Goal: Book appointment/travel/reservation

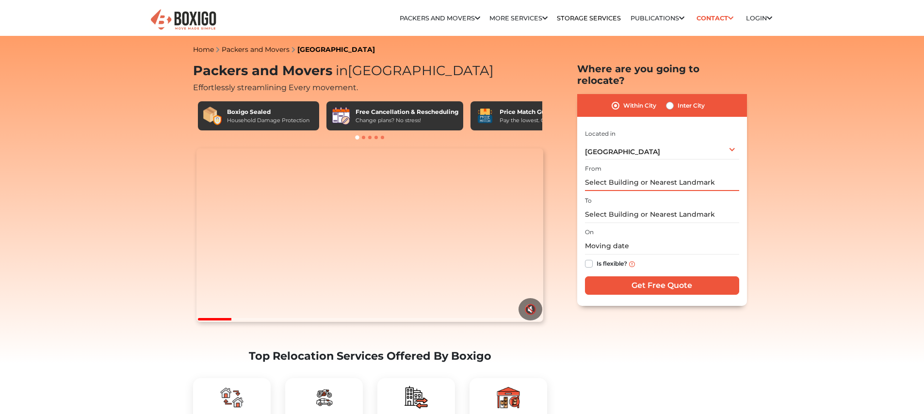
click at [645, 174] on input "text" at bounding box center [662, 182] width 154 height 17
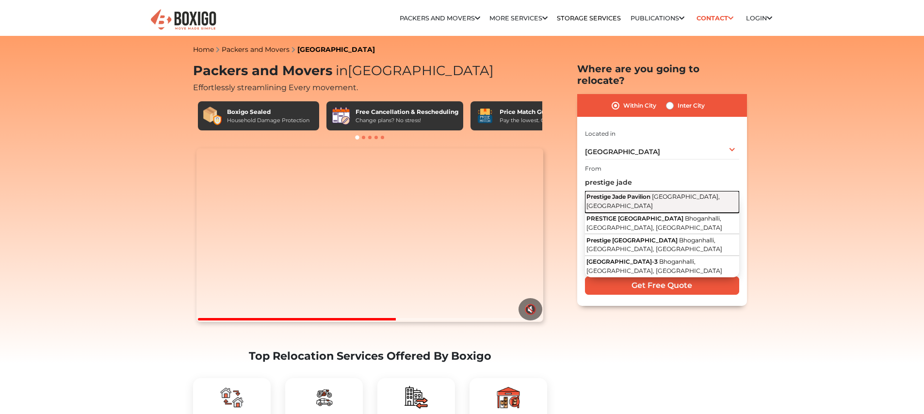
click at [653, 193] on span "[GEOGRAPHIC_DATA], [GEOGRAPHIC_DATA]" at bounding box center [652, 201] width 133 height 16
type input "Prestige Jade Pavilion, [GEOGRAPHIC_DATA], [GEOGRAPHIC_DATA]"
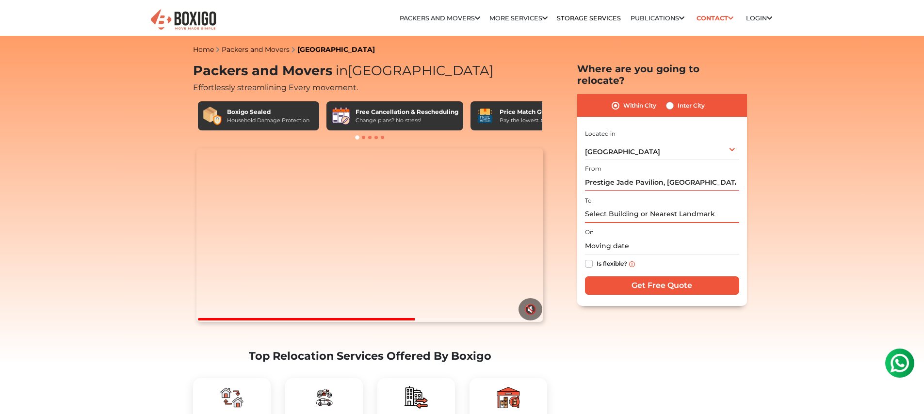
click at [639, 206] on input "text" at bounding box center [662, 214] width 154 height 17
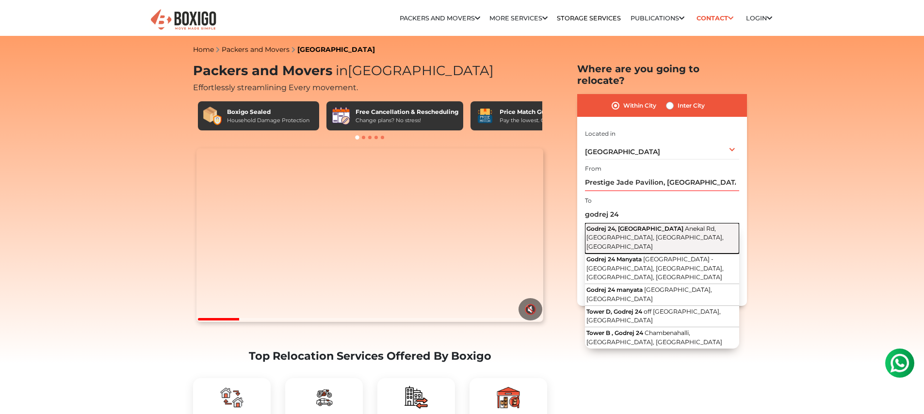
click at [655, 225] on span "Anekal Rd, [GEOGRAPHIC_DATA], [GEOGRAPHIC_DATA], [GEOGRAPHIC_DATA]" at bounding box center [654, 237] width 137 height 25
type input "Godrej [STREET_ADDRESS]"
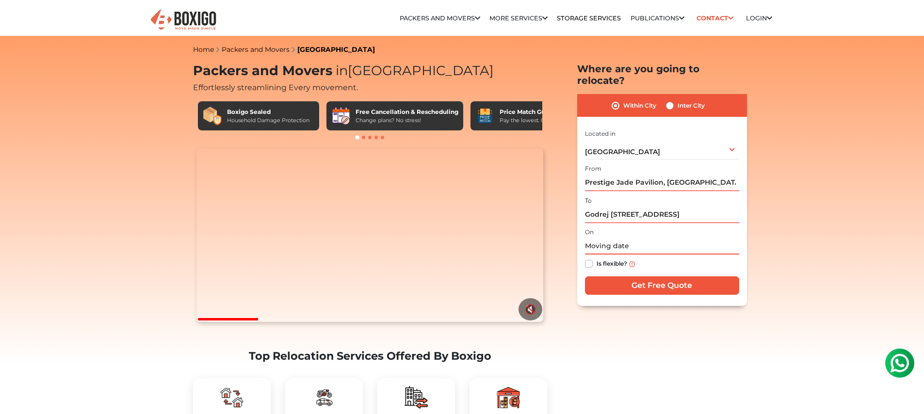
click at [638, 238] on input "text" at bounding box center [662, 246] width 154 height 17
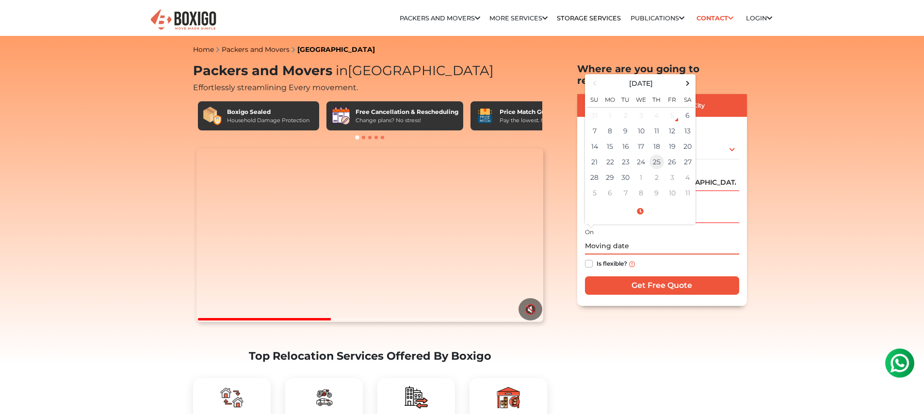
click at [652, 154] on td "25" at bounding box center [657, 162] width 16 height 16
type input "[DATE] 12:00 AM"
click at [597, 258] on label "Is flexible?" at bounding box center [612, 263] width 31 height 10
click at [590, 258] on input "Is flexible?" at bounding box center [589, 263] width 8 height 10
checkbox input "true"
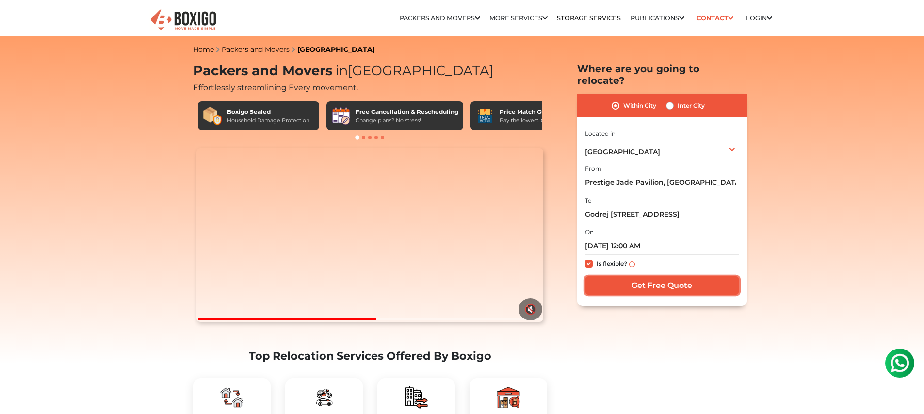
click at [631, 277] on input "Get Free Quote" at bounding box center [662, 286] width 154 height 18
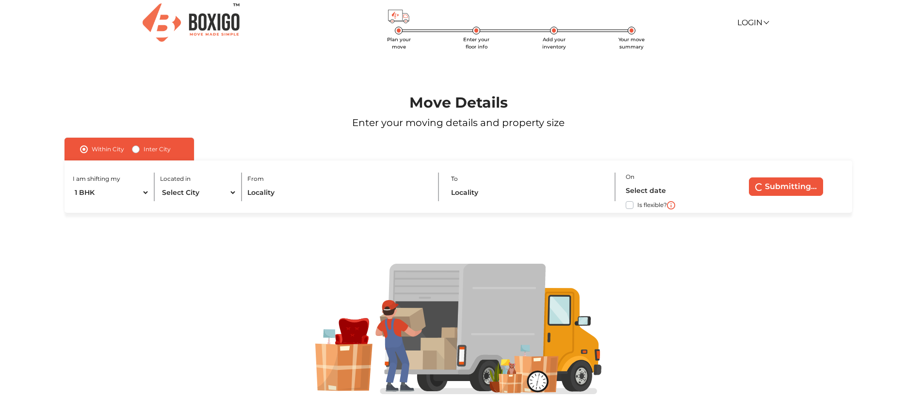
scroll to position [16, 0]
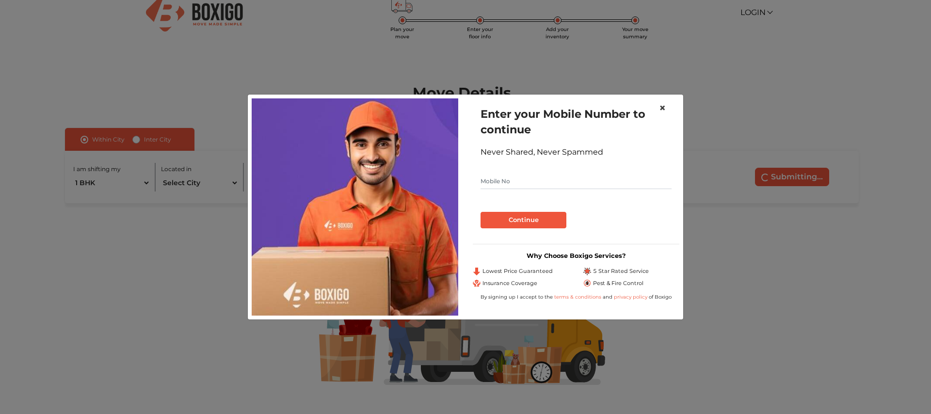
click at [662, 107] on span "×" at bounding box center [662, 108] width 7 height 14
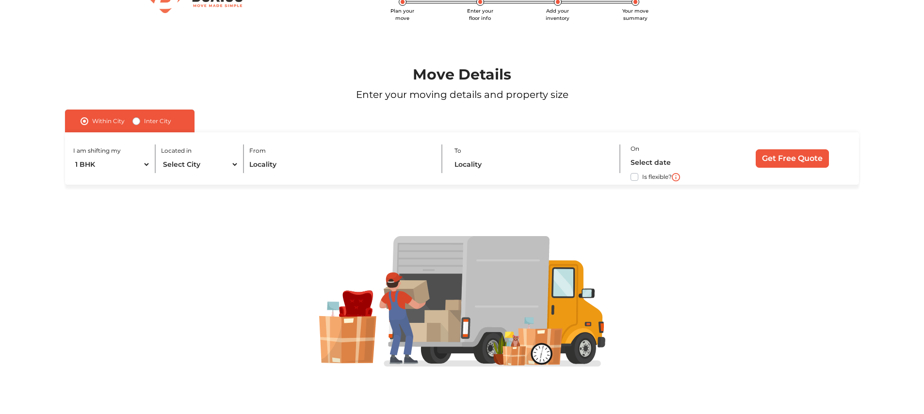
scroll to position [38, 0]
